Goal: Task Accomplishment & Management: Manage account settings

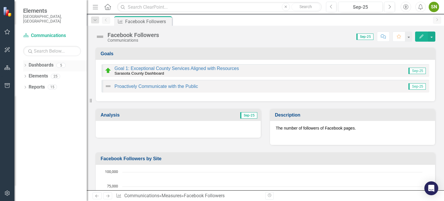
click at [42, 62] on link "Dashboards" at bounding box center [41, 65] width 25 height 7
click at [32, 62] on link "Dashboards" at bounding box center [41, 65] width 25 height 7
click at [95, 21] on icon "button" at bounding box center [95, 19] width 3 height 1
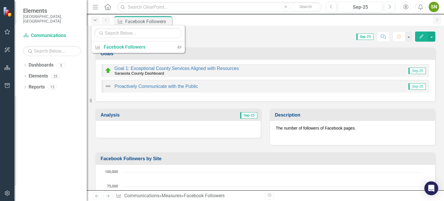
click at [95, 21] on icon "button" at bounding box center [95, 19] width 3 height 1
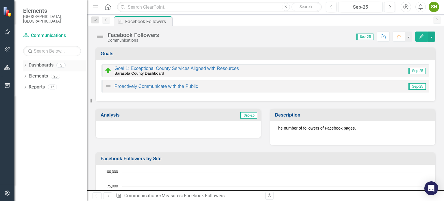
click at [45, 63] on link "Dashboards" at bounding box center [41, 65] width 25 height 7
click at [48, 32] on link "Dashboard Communications" at bounding box center [52, 35] width 58 height 7
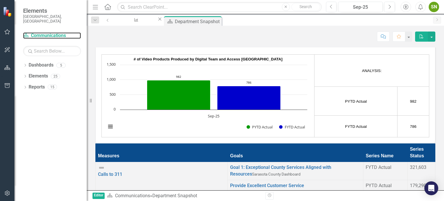
scroll to position [51, 0]
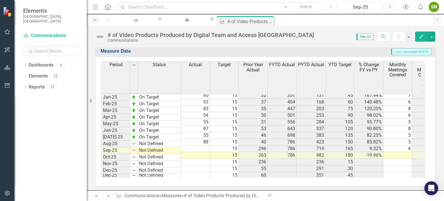
click at [95, 21] on icon "Dropdown" at bounding box center [95, 20] width 5 height 4
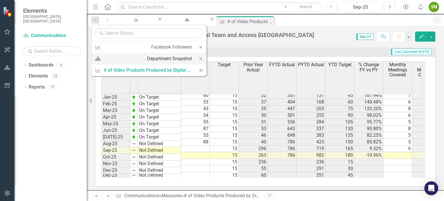
click at [147, 60] on div "Department Snapshot" at bounding box center [169, 58] width 45 height 7
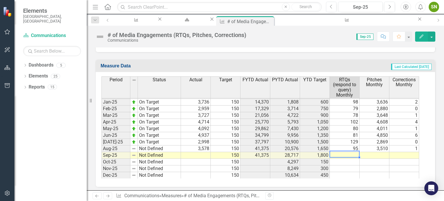
click at [356, 152] on td at bounding box center [345, 155] width 30 height 7
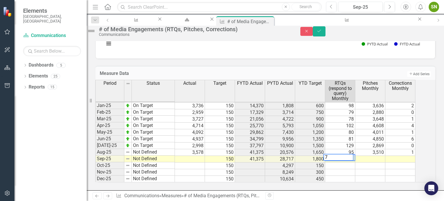
type textarea "74"
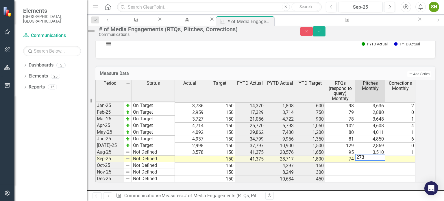
type textarea "2730"
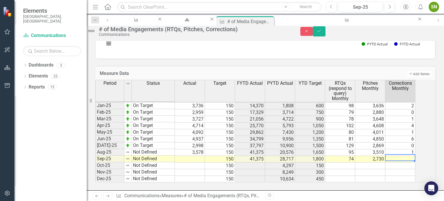
type textarea "2"
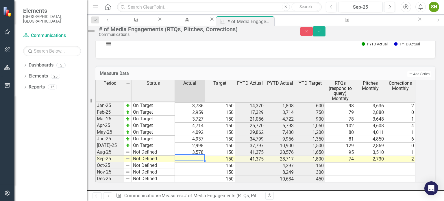
click at [203, 156] on td at bounding box center [190, 159] width 30 height 7
click at [203, 154] on textarea at bounding box center [190, 157] width 30 height 7
click at [204, 154] on textarea at bounding box center [190, 157] width 30 height 7
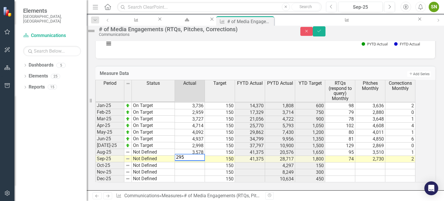
type textarea "2952"
click at [198, 163] on td at bounding box center [190, 166] width 30 height 7
click at [203, 156] on td "2,952" at bounding box center [190, 159] width 30 height 7
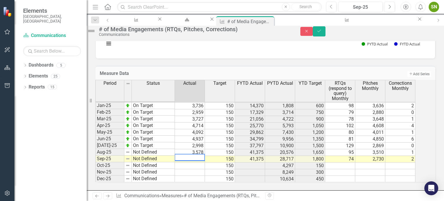
click at [203, 154] on textarea at bounding box center [190, 157] width 30 height 7
type textarea "2804"
click at [51, 131] on div "Dropdown Dashboards 5 2026 DRAFT Strategic Plan Sarasota County Dashboard Commu…" at bounding box center [50, 130] width 72 height 141
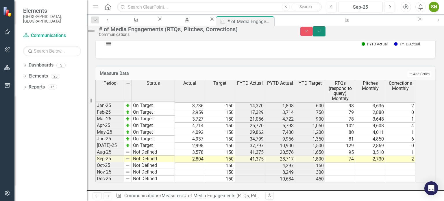
click at [321, 32] on icon "submit" at bounding box center [319, 31] width 3 height 2
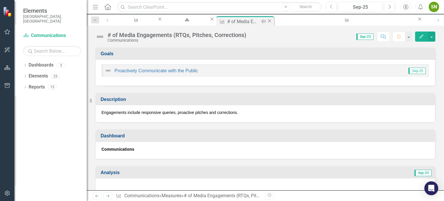
click at [273, 22] on icon "Close" at bounding box center [270, 21] width 6 height 5
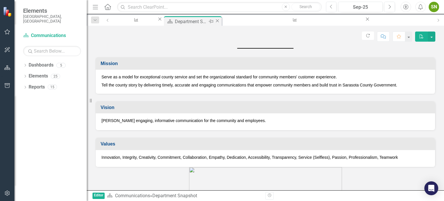
click at [207, 22] on div "Department Snapshot" at bounding box center [191, 21] width 32 height 7
click at [197, 21] on div "Department Snapshot" at bounding box center [191, 21] width 32 height 7
click at [201, 21] on div "Department Snapshot" at bounding box center [191, 21] width 32 height 7
click at [173, 21] on icon "Dashboard" at bounding box center [170, 21] width 6 height 5
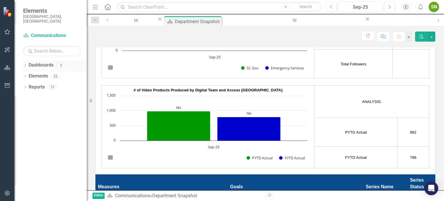
click at [34, 64] on div "Dashboards" at bounding box center [41, 65] width 25 height 10
click at [24, 64] on icon "Dropdown" at bounding box center [25, 65] width 4 height 3
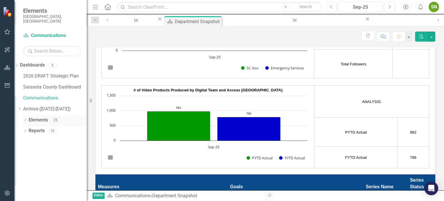
click at [25, 119] on icon "Dropdown" at bounding box center [25, 120] width 4 height 3
click at [46, 95] on link "Communications" at bounding box center [55, 98] width 64 height 7
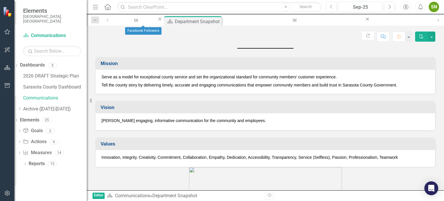
click at [163, 21] on icon "Close" at bounding box center [160, 19] width 6 height 5
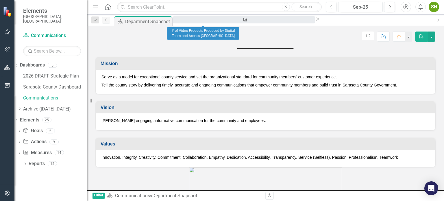
click at [205, 22] on div "# of Video Products Produced by Digital Team and Access [GEOGRAPHIC_DATA]" at bounding box center [244, 25] width 131 height 7
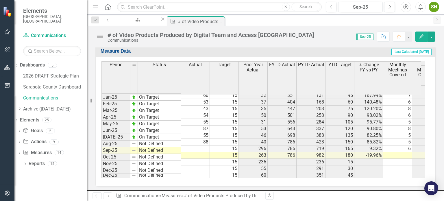
scroll to position [898, 0]
click at [223, 21] on icon "Close" at bounding box center [221, 21] width 6 height 5
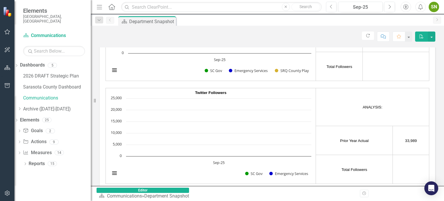
click at [91, 142] on div "Resize" at bounding box center [93, 100] width 5 height 201
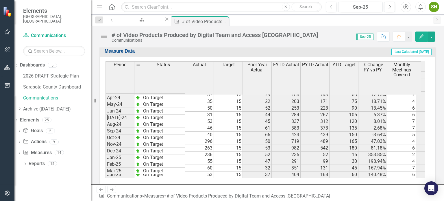
scroll to position [898, 0]
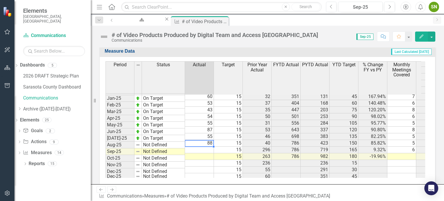
click at [207, 140] on tbody "Dec-23 On Target 32 15 79 131 120 45 9.17% 3 16 3 14 2 4 24 95 Jan-24 On Target…" at bounding box center [363, 96] width 514 height 167
click at [205, 147] on td at bounding box center [199, 150] width 29 height 7
click at [205, 143] on textarea at bounding box center [199, 143] width 29 height 7
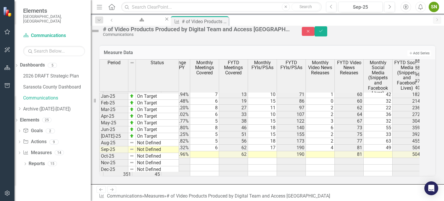
scroll to position [0, 197]
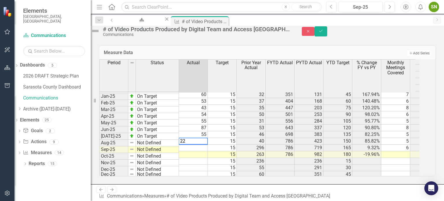
type textarea "2"
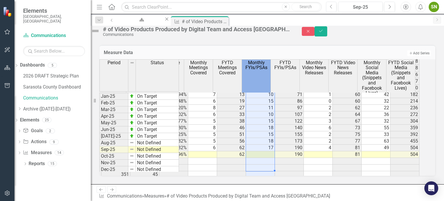
drag, startPoint x: 254, startPoint y: 64, endPoint x: 273, endPoint y: 66, distance: 19.2
click at [270, 66] on span "Monthly FYIs/PSAs" at bounding box center [256, 65] width 26 height 10
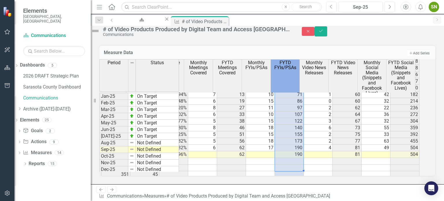
click at [289, 69] on span "FYTD FYIs/PSAs" at bounding box center [285, 65] width 26 height 10
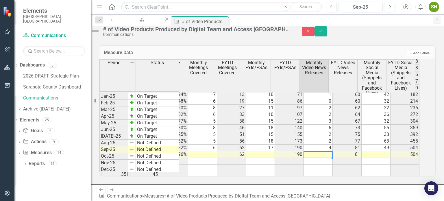
click at [330, 159] on td at bounding box center [318, 161] width 29 height 7
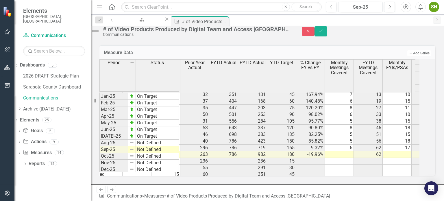
scroll to position [0, 0]
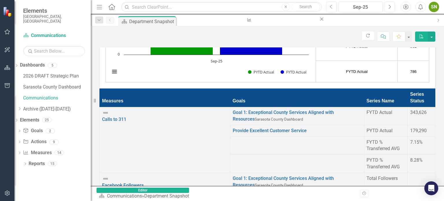
scroll to position [1228, 0]
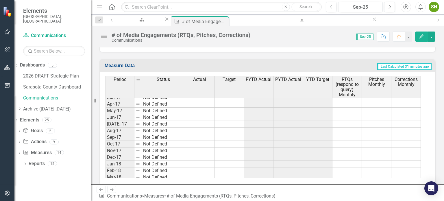
scroll to position [340, 0]
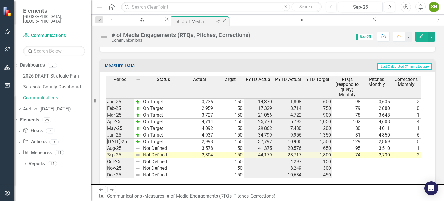
click at [226, 21] on icon at bounding box center [224, 20] width 3 height 3
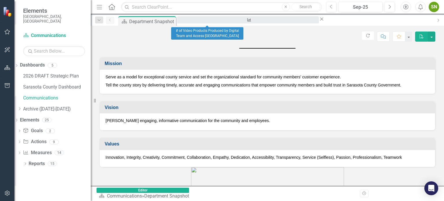
click at [212, 23] on div "# of Video Products Produced by Digital Team and Access [GEOGRAPHIC_DATA]" at bounding box center [248, 25] width 131 height 7
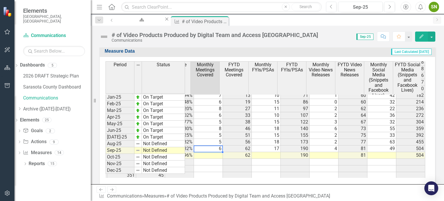
click at [215, 146] on tbody "Dec-23 On Target 32 15 79 131 120 45 9.17% 3 16 3 14 2 4 24 95 Jan-24 On Target…" at bounding box center [169, 95] width 514 height 167
click at [215, 152] on td at bounding box center [208, 155] width 29 height 7
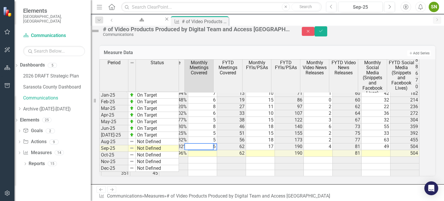
type textarea "7"
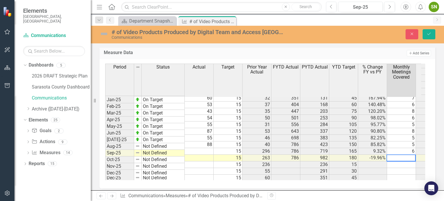
click at [205, 148] on td at bounding box center [199, 151] width 29 height 7
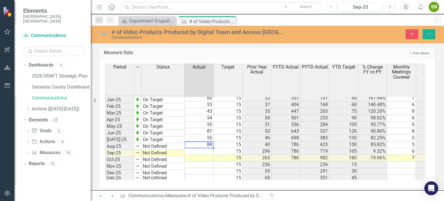
click at [205, 148] on td at bounding box center [199, 151] width 29 height 7
type textarea "76"
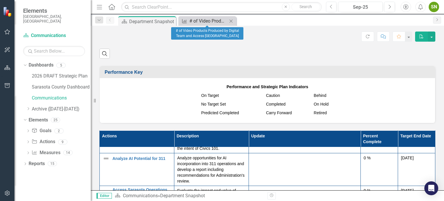
click at [208, 18] on div "# of Video Products Produced by Digital Team and Access [GEOGRAPHIC_DATA]" at bounding box center [208, 20] width 38 height 7
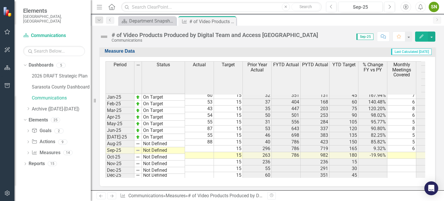
click at [248, 177] on div "Period Status Actual Target Prior Year Actual FYTD Actual PYTD Actual YTD Targe…" at bounding box center [268, 121] width 336 height 129
